Goal: Information Seeking & Learning: Check status

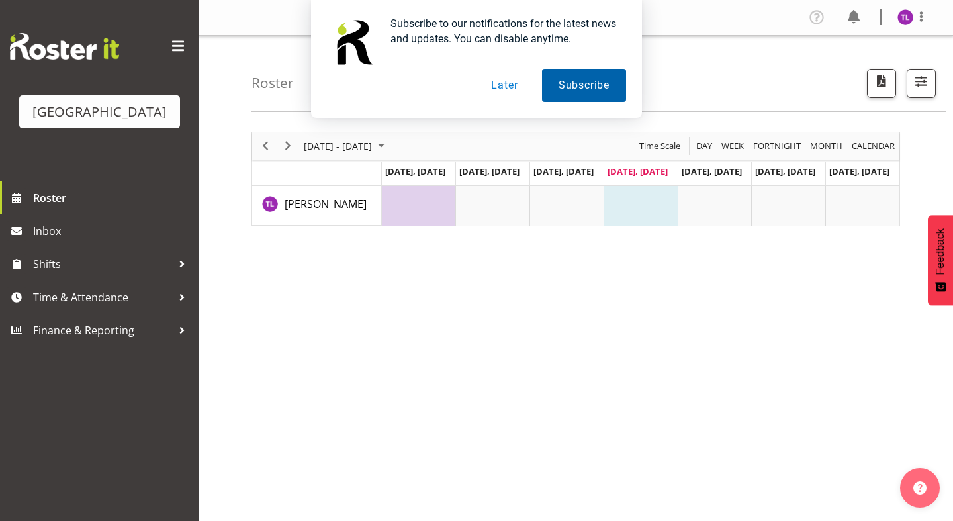
click at [564, 91] on button "Subscribe" at bounding box center [584, 85] width 84 height 33
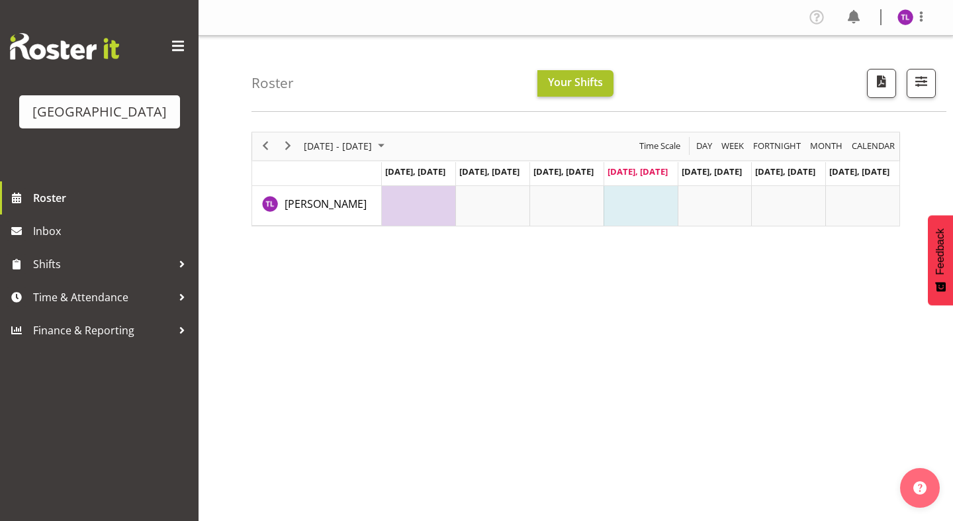
click at [574, 80] on span "Your Shifts" at bounding box center [575, 82] width 55 height 15
click at [641, 171] on span "Sep 25, Thursday" at bounding box center [638, 171] width 60 height 12
click at [639, 212] on td "Timeline Week of September 25, 2025" at bounding box center [641, 206] width 74 height 40
click at [424, 218] on td "Timeline Week of September 25, 2025" at bounding box center [419, 206] width 74 height 40
click at [294, 144] on span "Next" at bounding box center [288, 146] width 16 height 17
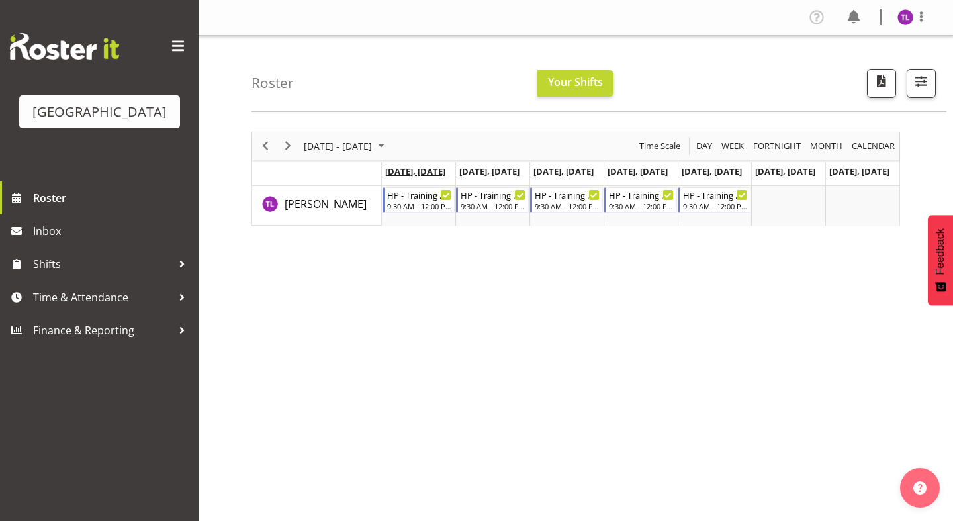
click at [433, 170] on span "Sep 29, Monday" at bounding box center [415, 171] width 60 height 12
click at [185, 261] on div at bounding box center [182, 264] width 20 height 20
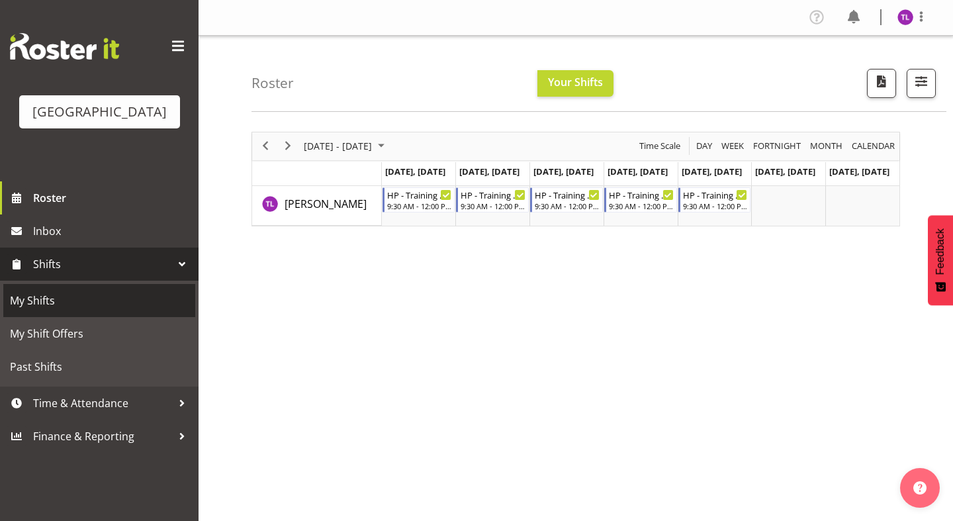
click at [34, 297] on span "My Shifts" at bounding box center [99, 301] width 179 height 20
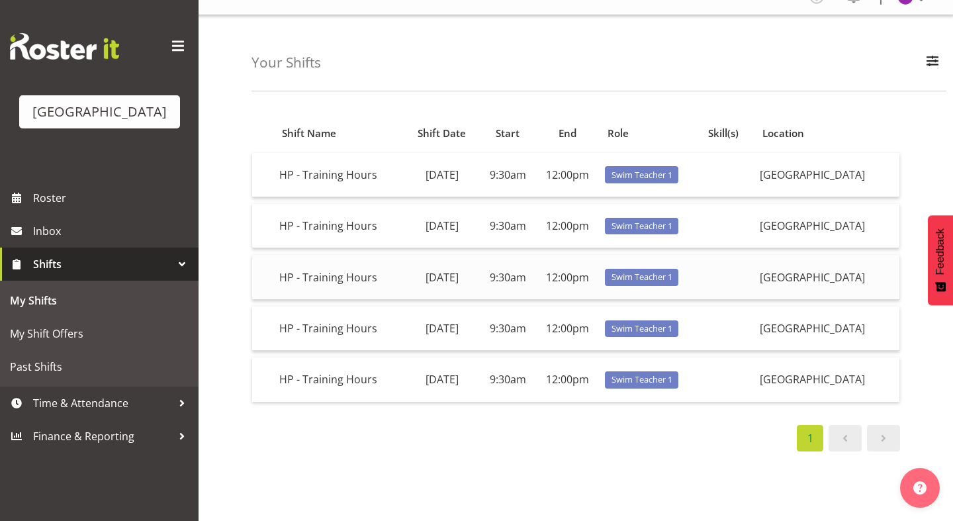
scroll to position [23, 0]
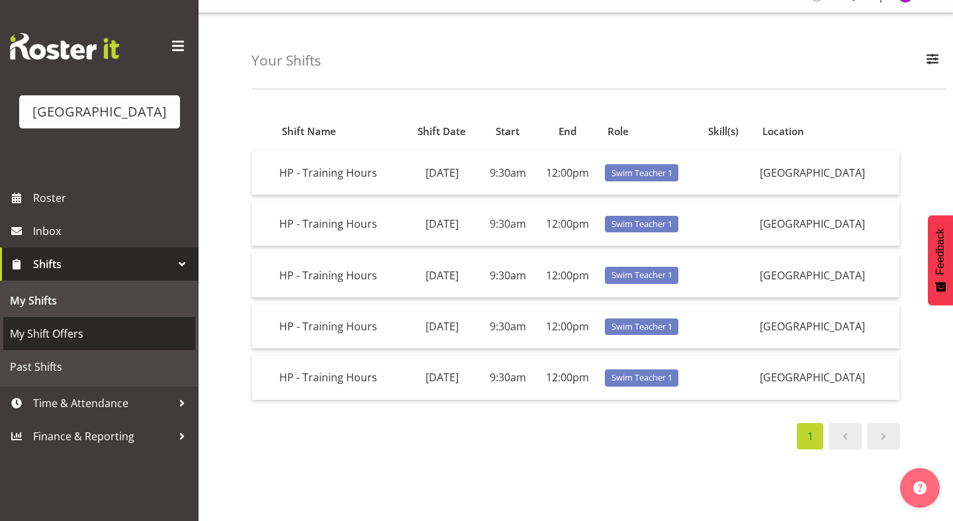
click at [75, 330] on span "My Shift Offers" at bounding box center [99, 334] width 179 height 20
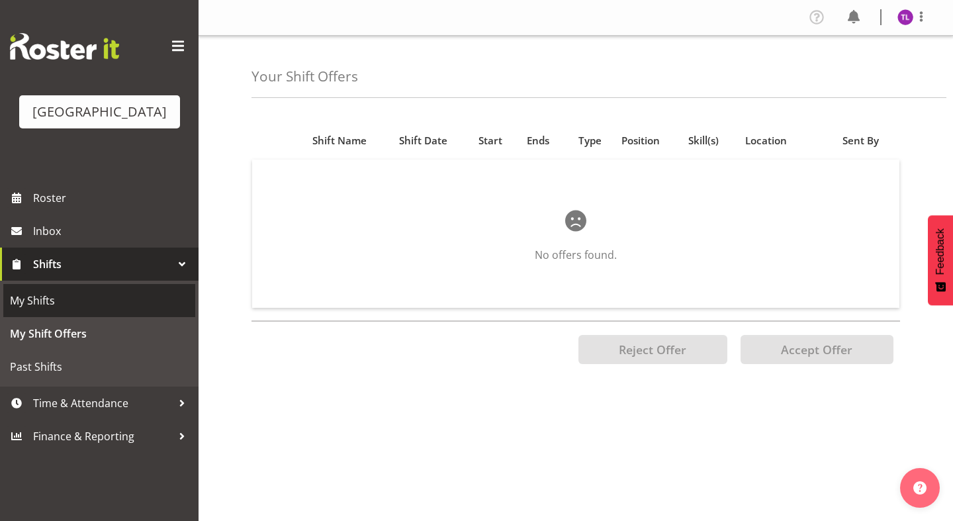
click at [47, 295] on span "My Shifts" at bounding box center [99, 301] width 179 height 20
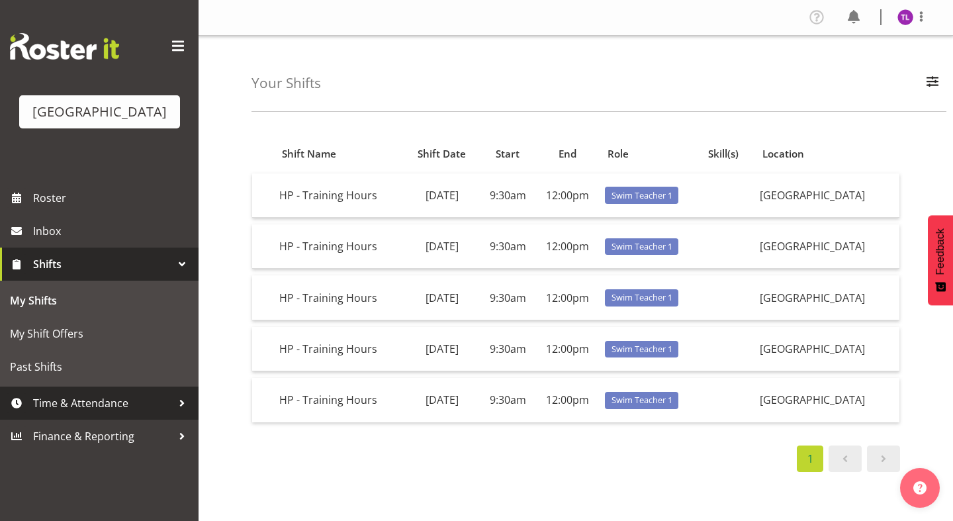
click at [181, 401] on div at bounding box center [182, 403] width 20 height 20
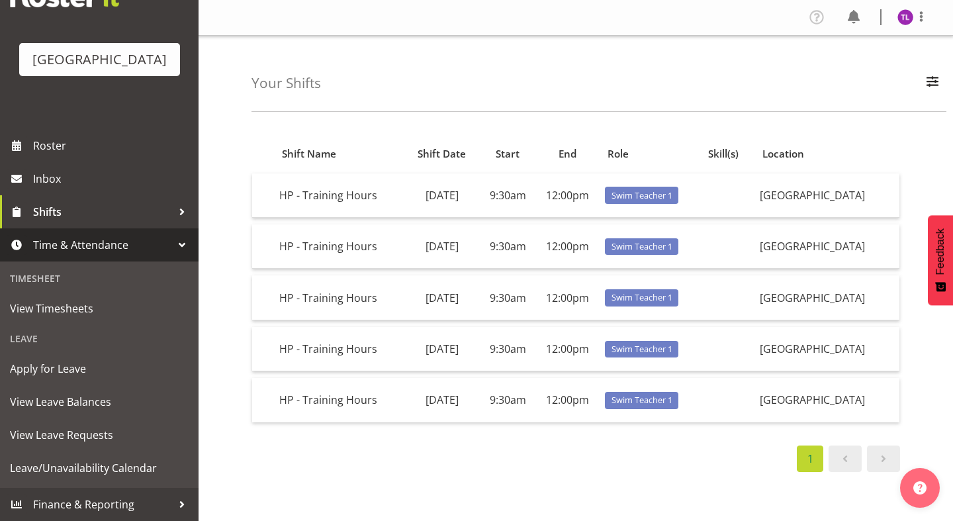
scroll to position [52, 0]
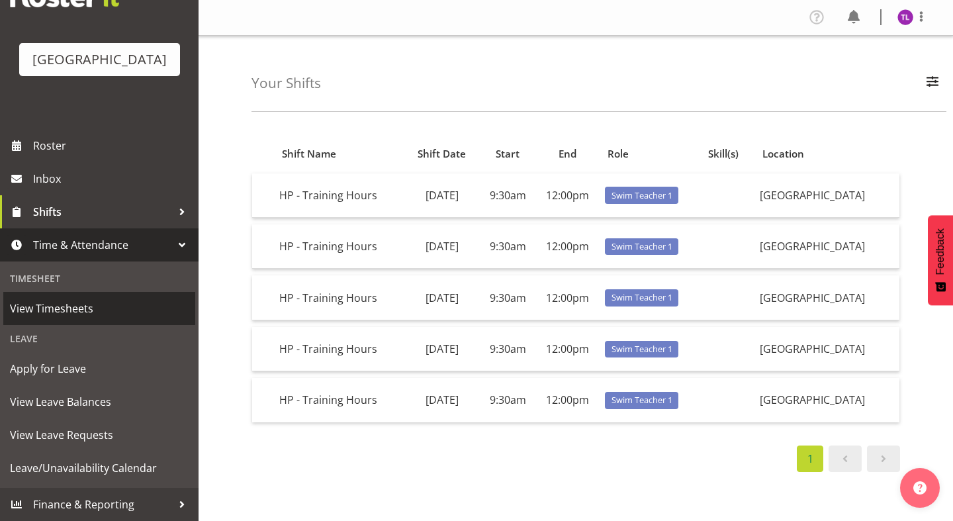
click at [77, 310] on span "View Timesheets" at bounding box center [99, 308] width 179 height 20
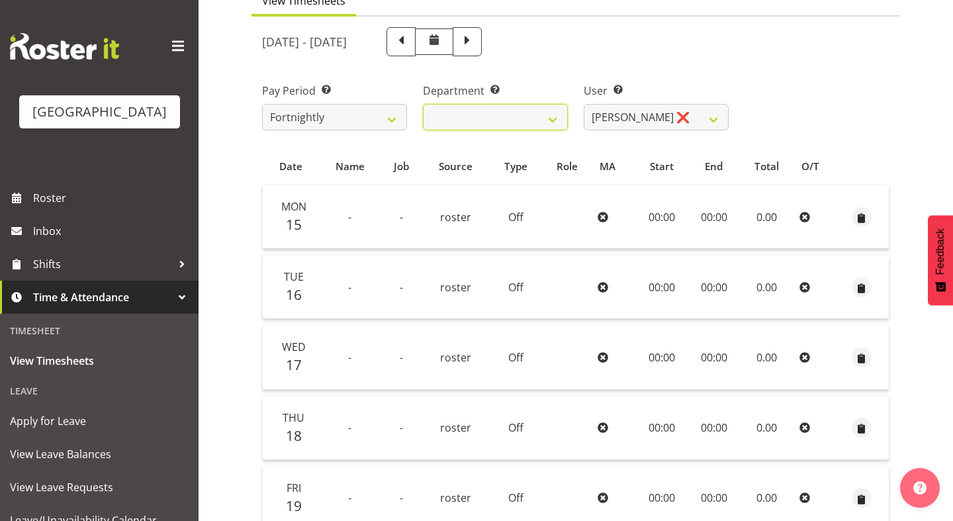
scroll to position [129, 0]
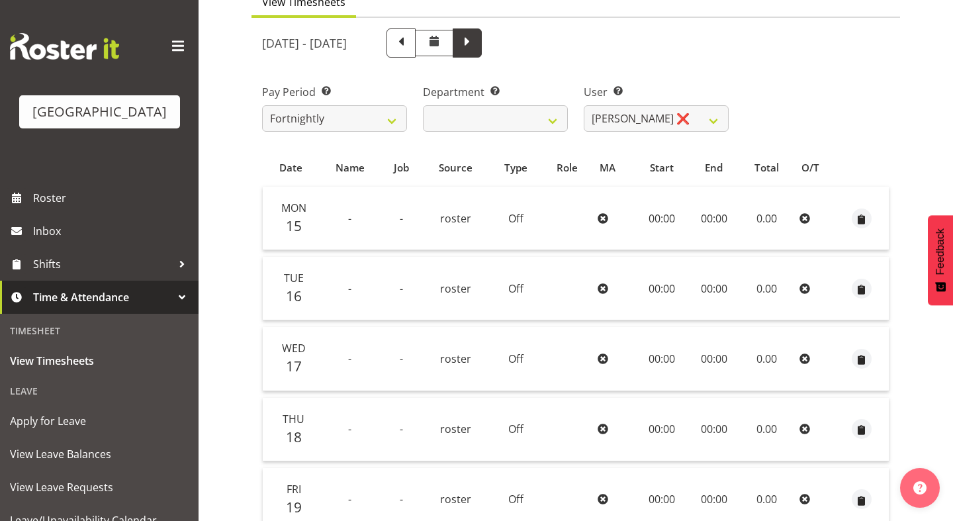
click at [476, 46] on span at bounding box center [467, 41] width 17 height 17
select select
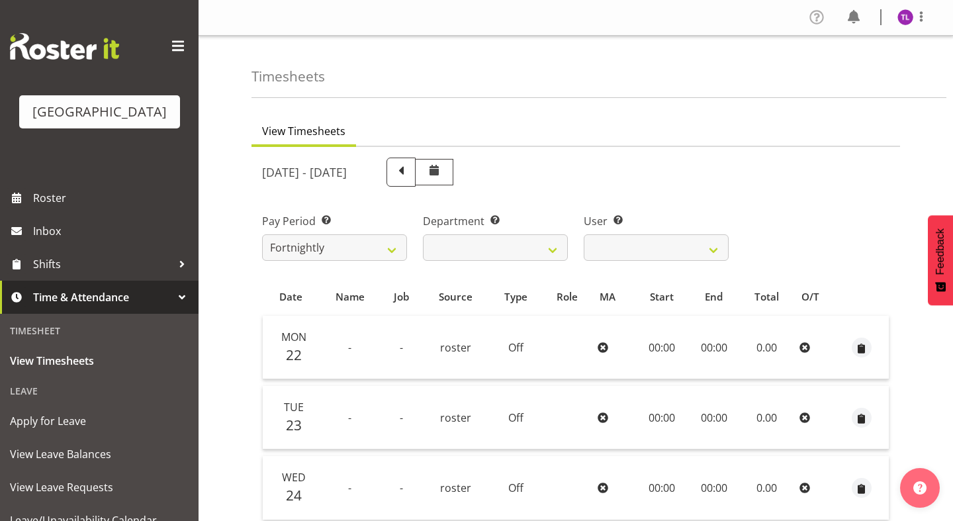
scroll to position [0, 0]
